Goal: Information Seeking & Learning: Learn about a topic

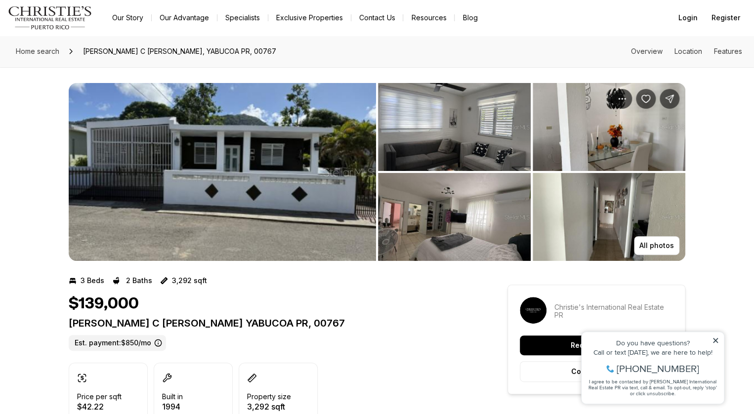
click at [631, 145] on img "View image gallery" at bounding box center [608, 127] width 153 height 88
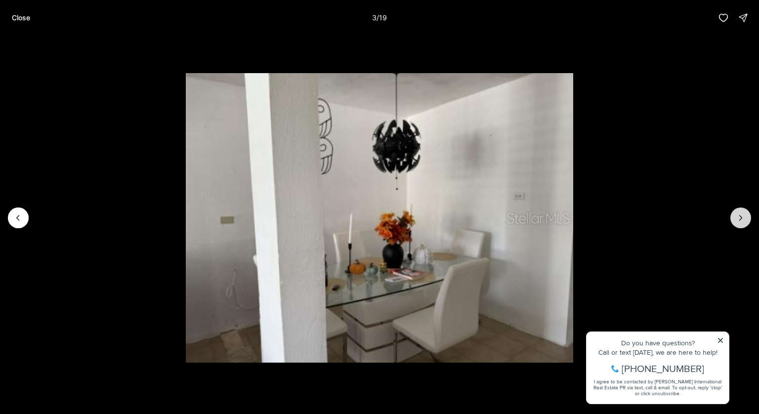
click at [739, 219] on icon "Next slide" at bounding box center [740, 218] width 10 height 10
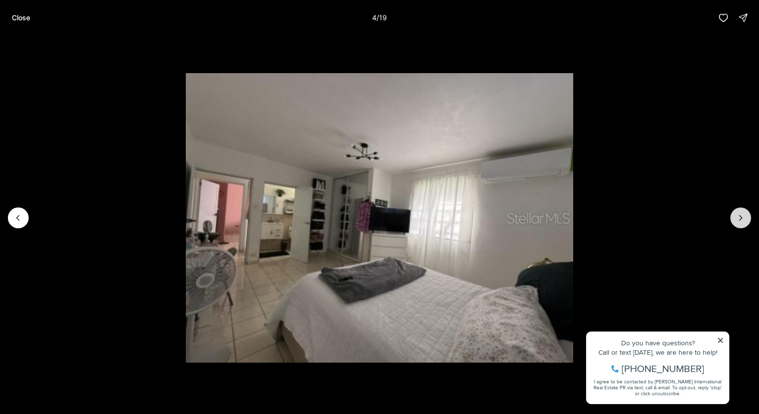
click at [739, 219] on icon "Next slide" at bounding box center [740, 218] width 10 height 10
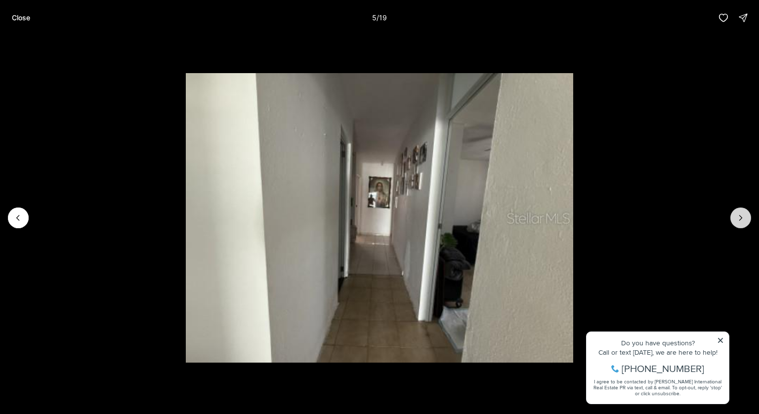
click at [739, 219] on icon "Next slide" at bounding box center [740, 218] width 10 height 10
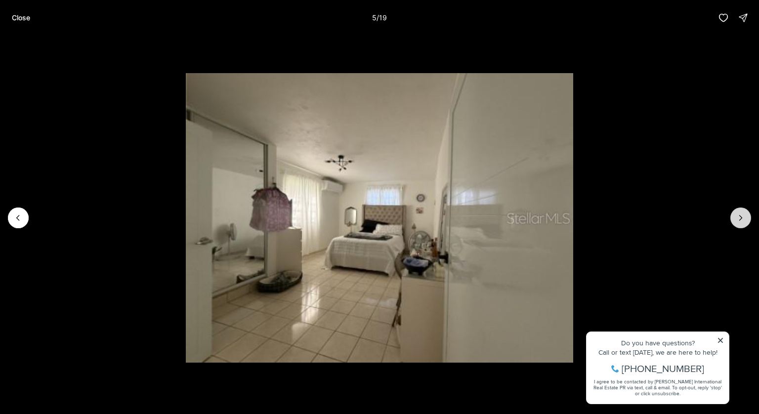
click at [739, 219] on icon "Next slide" at bounding box center [740, 218] width 10 height 10
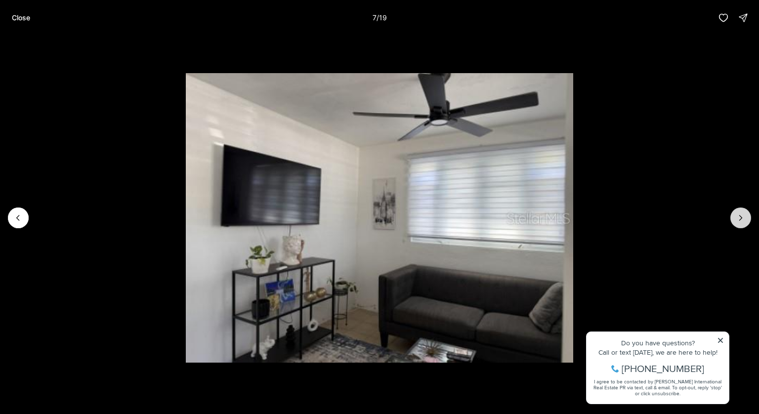
click at [739, 219] on icon "Next slide" at bounding box center [740, 218] width 10 height 10
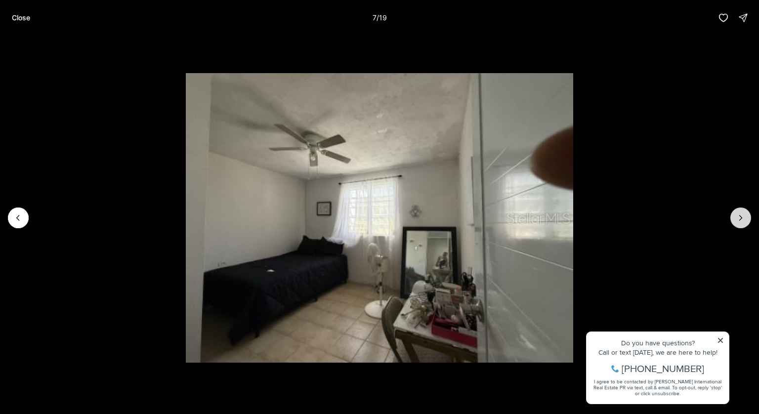
click at [739, 219] on icon "Next slide" at bounding box center [740, 218] width 10 height 10
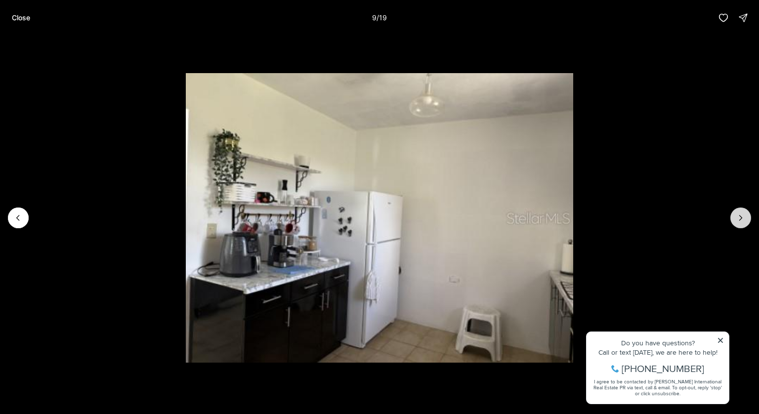
click at [739, 219] on icon "Next slide" at bounding box center [740, 218] width 10 height 10
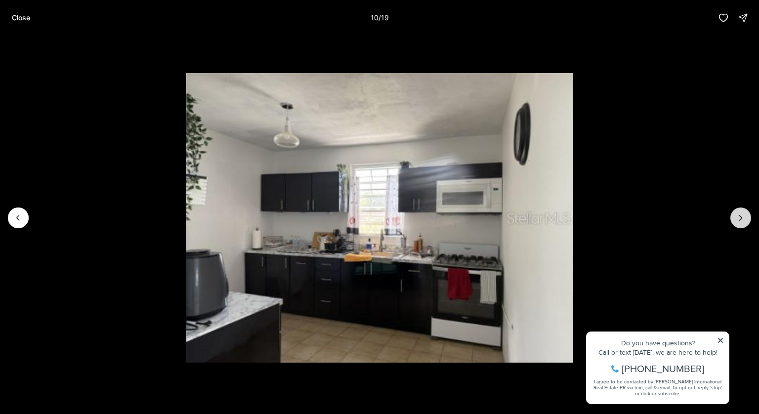
click at [739, 219] on icon "Next slide" at bounding box center [740, 218] width 10 height 10
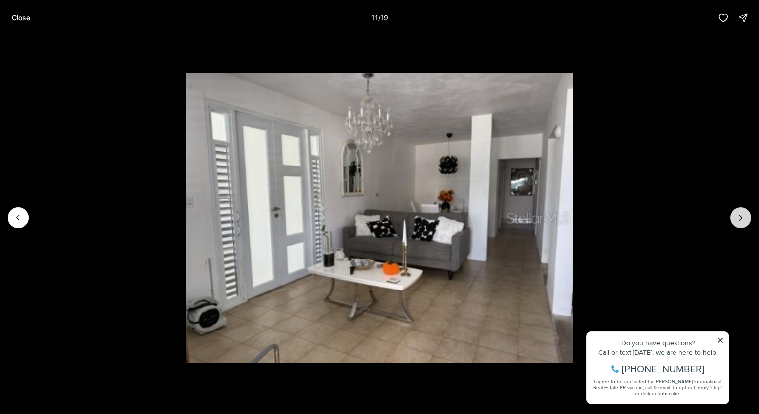
click at [739, 219] on icon "Next slide" at bounding box center [740, 218] width 10 height 10
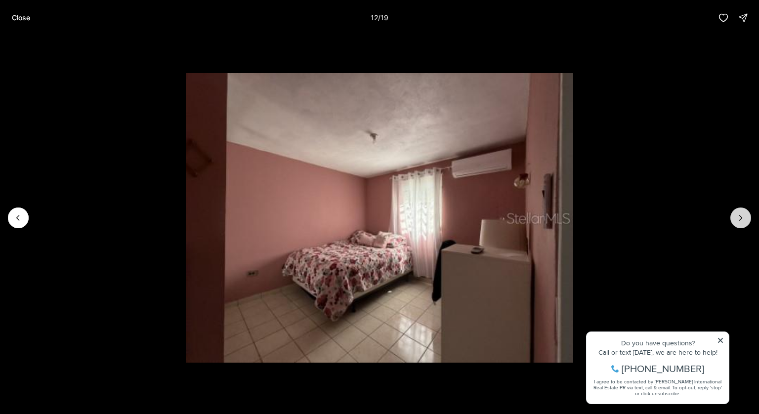
click at [739, 219] on icon "Next slide" at bounding box center [740, 218] width 10 height 10
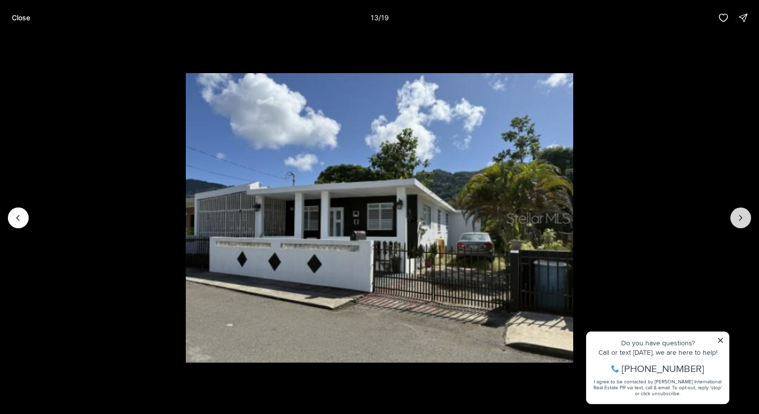
click at [739, 219] on icon "Next slide" at bounding box center [740, 218] width 10 height 10
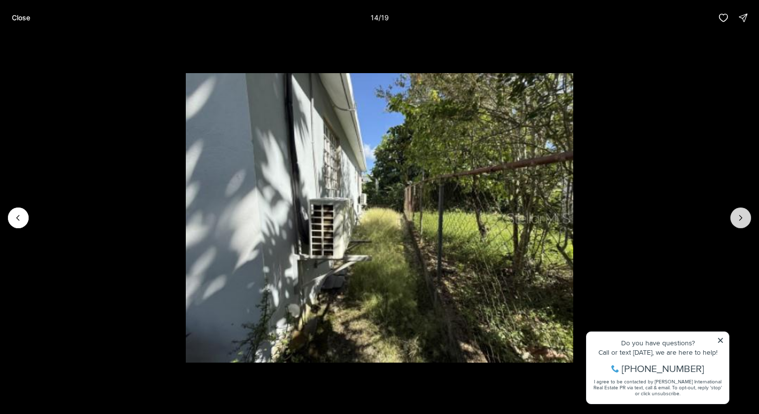
click at [739, 220] on icon "Next slide" at bounding box center [740, 218] width 10 height 10
